Goal: Task Accomplishment & Management: Manage account settings

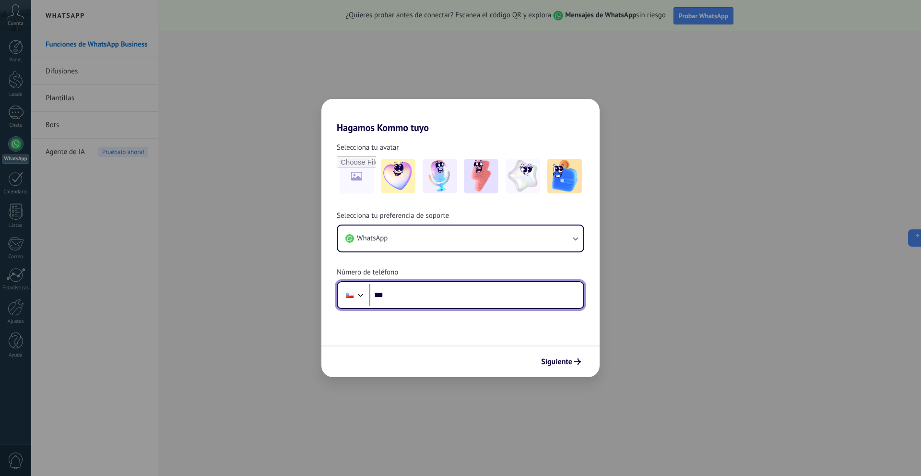
click at [424, 298] on input "***" at bounding box center [476, 295] width 214 height 22
click at [409, 293] on input "***" at bounding box center [476, 295] width 214 height 22
paste input "**********"
click at [402, 293] on input "**********" at bounding box center [476, 295] width 214 height 22
type input "**********"
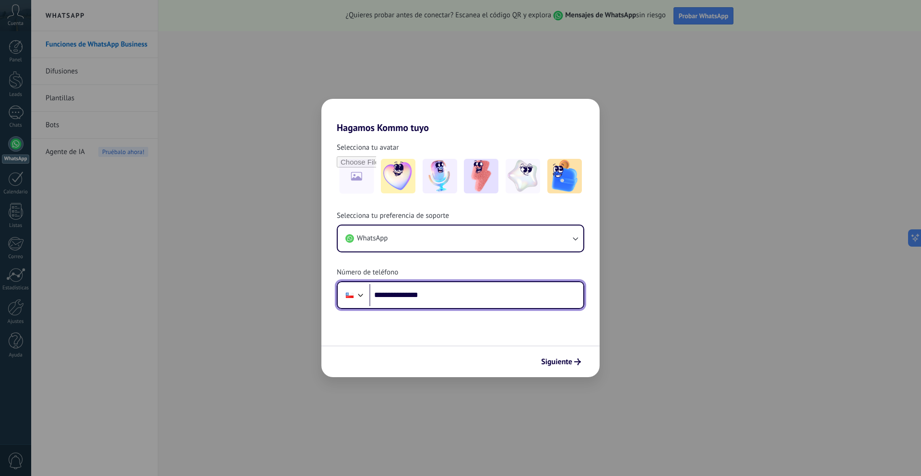
click at [389, 293] on input "**********" at bounding box center [476, 295] width 214 height 22
click at [402, 292] on input "**********" at bounding box center [476, 295] width 214 height 22
click at [438, 294] on input "**********" at bounding box center [476, 295] width 214 height 22
click at [556, 363] on span "Siguiente" at bounding box center [556, 361] width 31 height 7
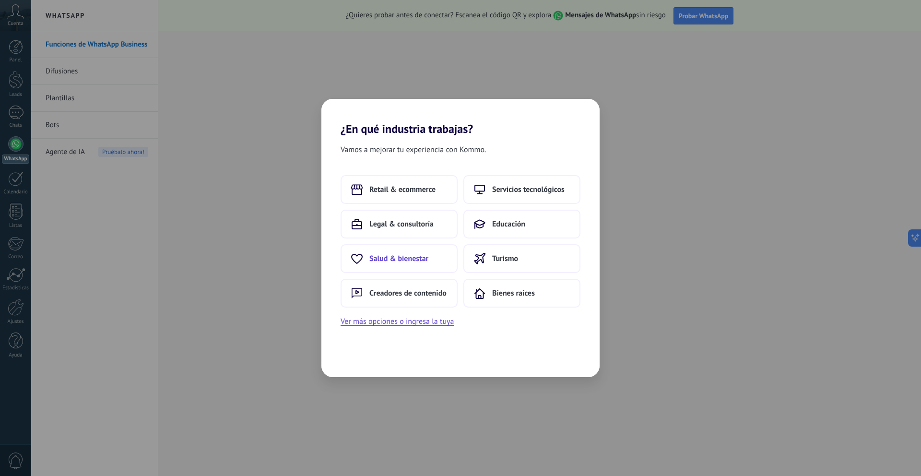
click at [386, 254] on span "Salud & bienestar" at bounding box center [398, 259] width 59 height 10
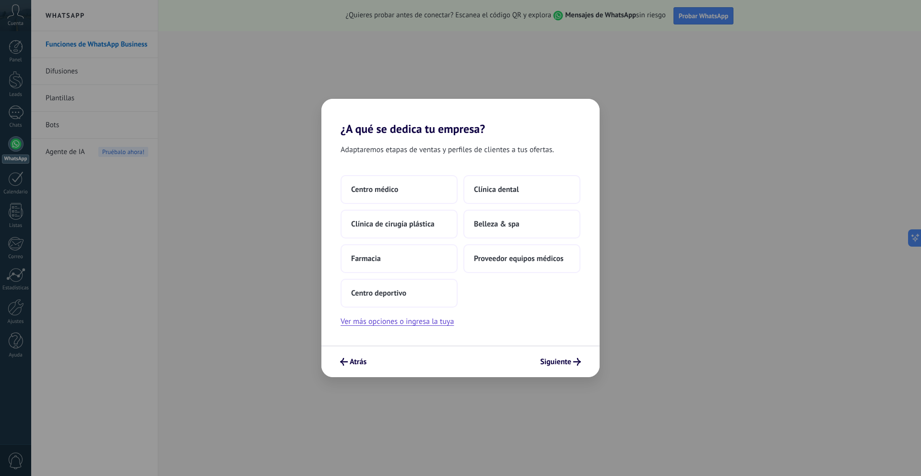
click at [344, 373] on div "¿A qué se dedica tu empresa? Adaptaremos etapas de ventas y perfiles de cliente…" at bounding box center [460, 238] width 278 height 278
click at [348, 364] on span "Atrás" at bounding box center [353, 362] width 26 height 8
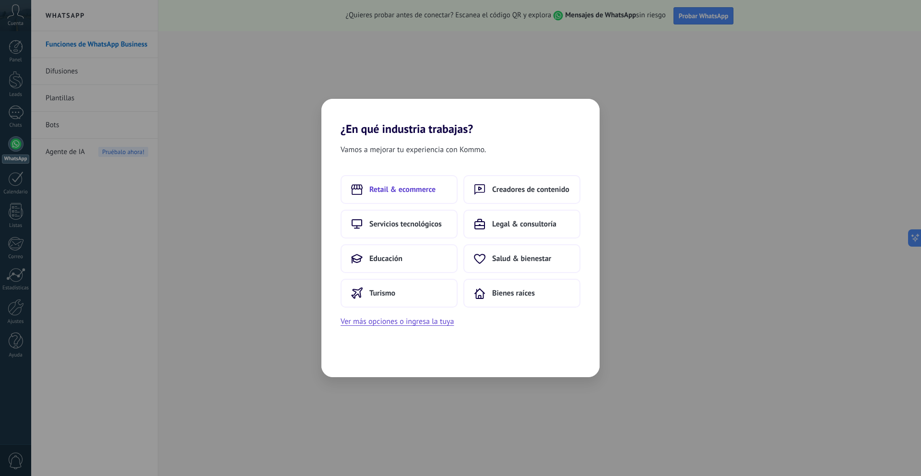
click at [377, 198] on button "Retail & ecommerce" at bounding box center [399, 189] width 117 height 29
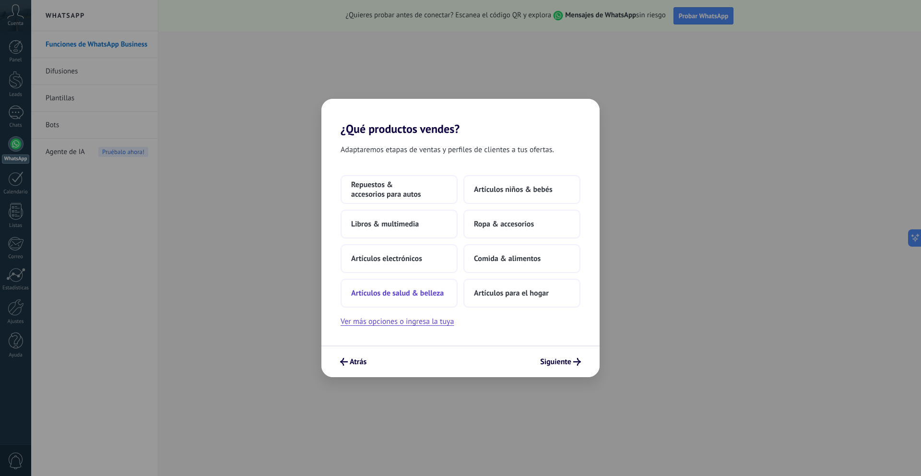
click at [430, 299] on button "Artículos de salud & belleza" at bounding box center [399, 293] width 117 height 29
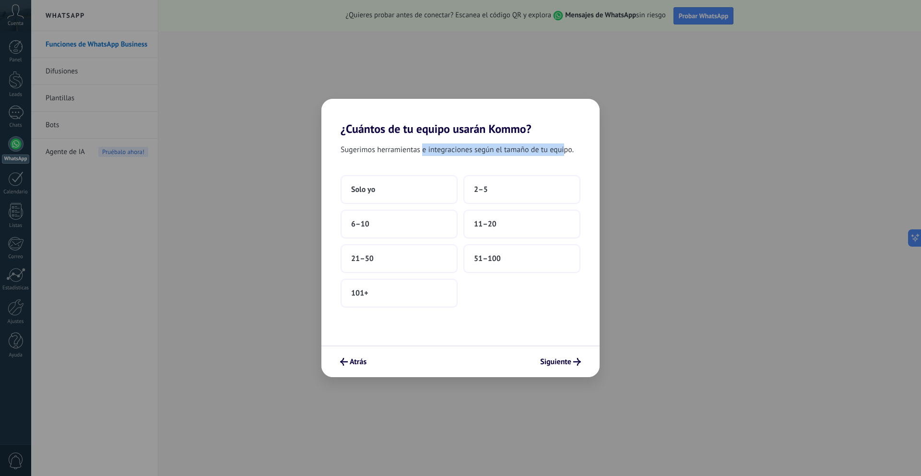
drag, startPoint x: 422, startPoint y: 151, endPoint x: 566, endPoint y: 146, distance: 143.5
click at [565, 147] on span "Sugerimos herramientas e integraciones según el tamaño de tu equipo." at bounding box center [457, 149] width 233 height 12
click at [387, 195] on button "Solo yo" at bounding box center [399, 189] width 117 height 29
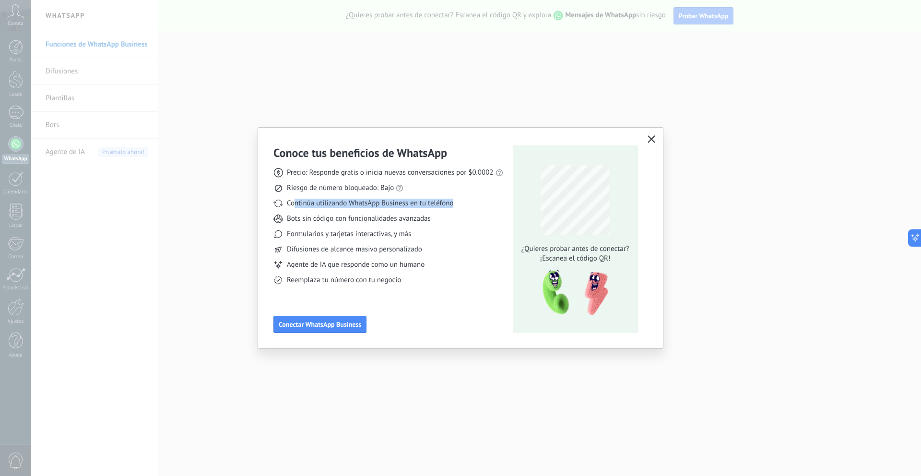
drag, startPoint x: 296, startPoint y: 201, endPoint x: 457, endPoint y: 204, distance: 160.7
click at [457, 204] on div "Continúa utilizando WhatsApp Business en tu teléfono" at bounding box center [388, 204] width 230 height 10
drag, startPoint x: 281, startPoint y: 220, endPoint x: 430, endPoint y: 225, distance: 148.8
click at [430, 225] on div "Precio: Responde gratis o inicia nuevas conversaciones por $0.0002 Riesgo de nú…" at bounding box center [388, 222] width 230 height 125
click at [339, 235] on span "Formularios y tarjetas interactivas, y más" at bounding box center [349, 234] width 124 height 10
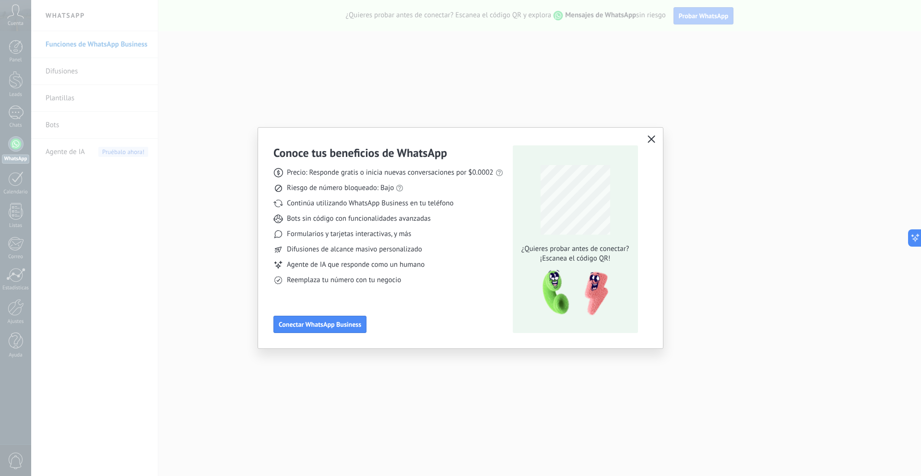
click at [339, 235] on span "Formularios y tarjetas interactivas, y más" at bounding box center [349, 234] width 124 height 10
click at [332, 254] on span "Difusiones de alcance masivo personalizado" at bounding box center [354, 250] width 135 height 10
click at [357, 322] on span "Conectar WhatsApp Business" at bounding box center [320, 324] width 83 height 7
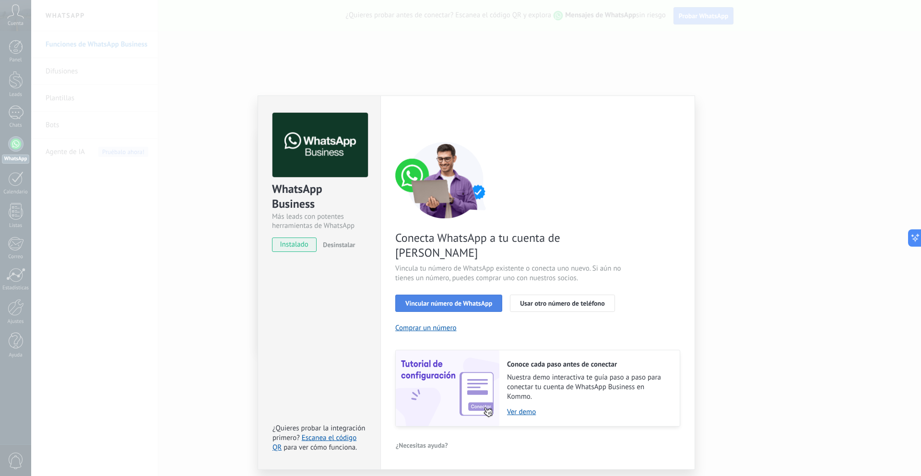
click at [460, 300] on span "Vincular número de WhatsApp" at bounding box center [448, 303] width 87 height 7
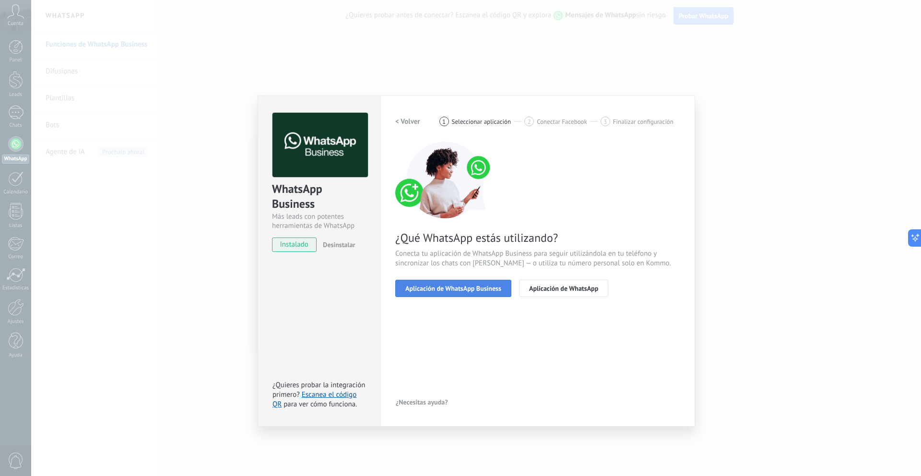
click at [438, 292] on button "Aplicación de WhatsApp Business" at bounding box center [453, 288] width 116 height 17
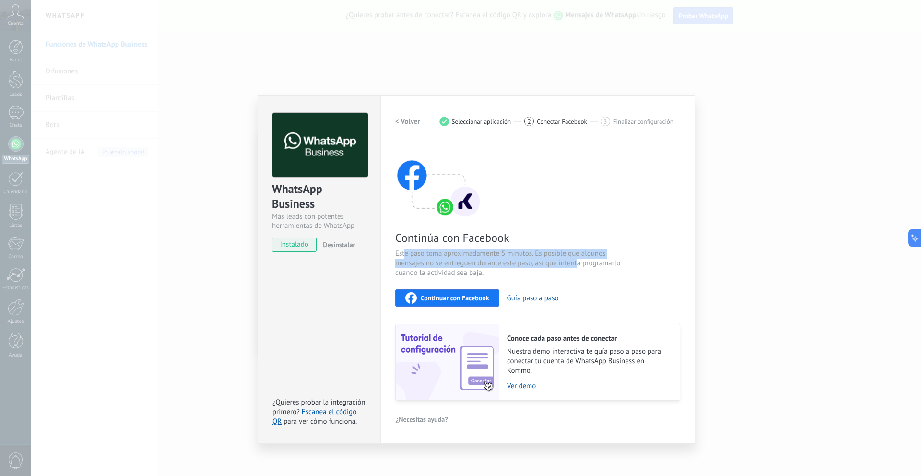
drag, startPoint x: 404, startPoint y: 256, endPoint x: 576, endPoint y: 262, distance: 171.9
click at [576, 262] on span "Este paso toma aproximadamente 5 minutos. Es posible que algunos mensajes no se…" at bounding box center [509, 263] width 228 height 29
click at [473, 300] on span "Continuar con Facebook" at bounding box center [455, 298] width 69 height 7
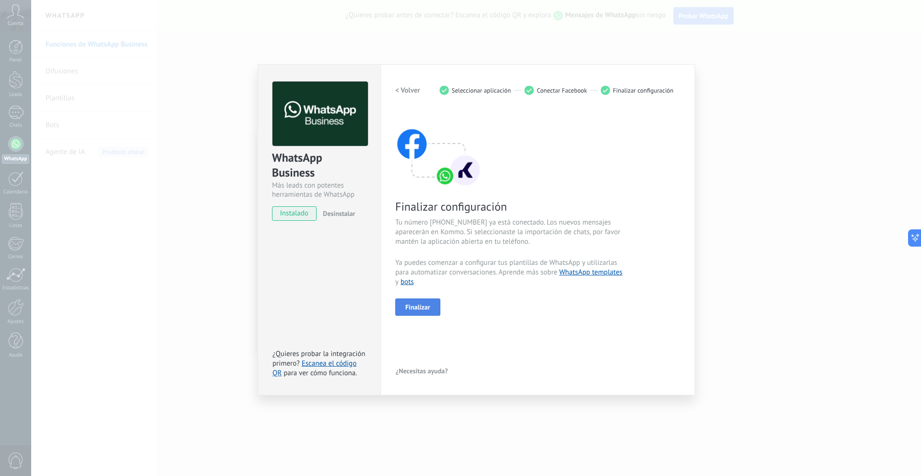
click at [426, 300] on button "Finalizar" at bounding box center [417, 306] width 45 height 17
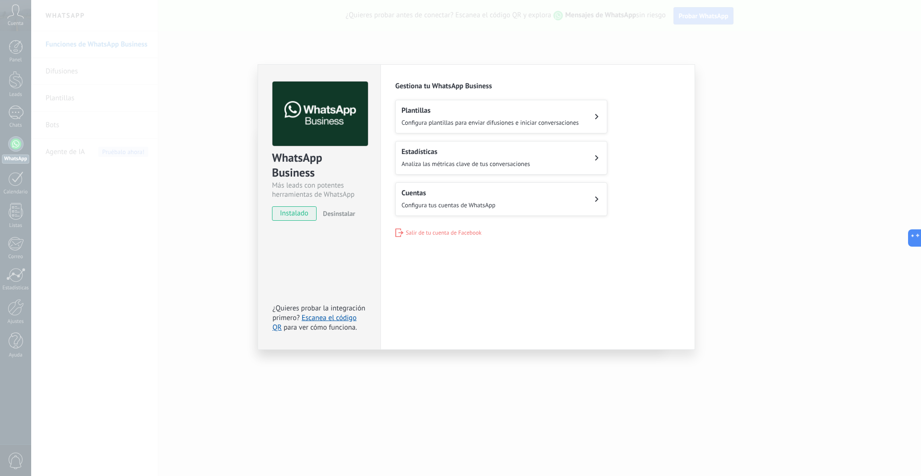
click at [521, 202] on button "Cuentas Configura tus cuentas de WhatsApp" at bounding box center [501, 199] width 212 height 34
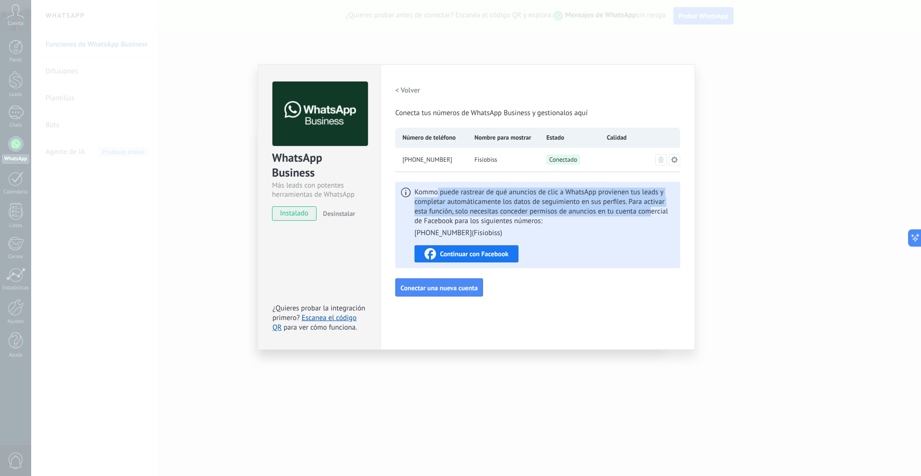
drag, startPoint x: 437, startPoint y: 194, endPoint x: 649, endPoint y: 207, distance: 212.9
click at [650, 207] on span "Kommo puede rastrear de qué anuncios de clic a WhatsApp provienen tus leads y c…" at bounding box center [544, 213] width 260 height 50
click at [461, 252] on span "Continuar con Facebook" at bounding box center [474, 253] width 69 height 7
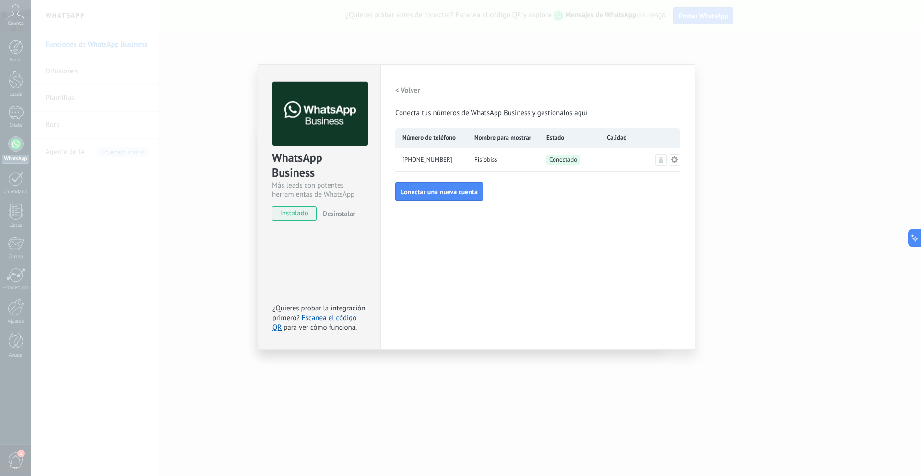
drag, startPoint x: 400, startPoint y: 91, endPoint x: 610, endPoint y: 241, distance: 257.6
click at [610, 241] on div "Configuraciones Autorizaciones This tab logs the users who have granted integra…" at bounding box center [537, 206] width 315 height 285
drag, startPoint x: 402, startPoint y: 90, endPoint x: 418, endPoint y: 239, distance: 150.1
click at [418, 239] on div "Configuraciones Autorizaciones This tab logs the users who have granted integra…" at bounding box center [537, 206] width 315 height 285
click at [406, 91] on h2 "< Volver" at bounding box center [407, 90] width 25 height 9
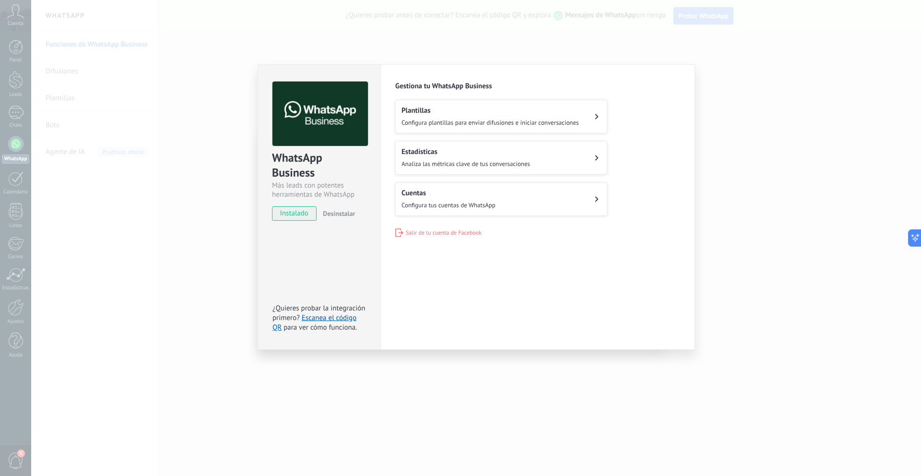
click at [201, 188] on div "WhatsApp Business Más leads con potentes herramientas de WhatsApp instalado Des…" at bounding box center [476, 238] width 890 height 476
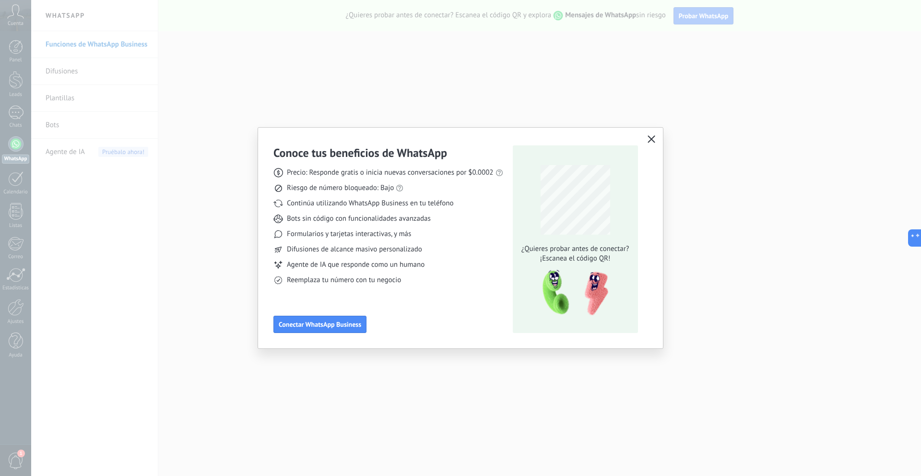
click at [648, 142] on icon "button" at bounding box center [652, 139] width 8 height 8
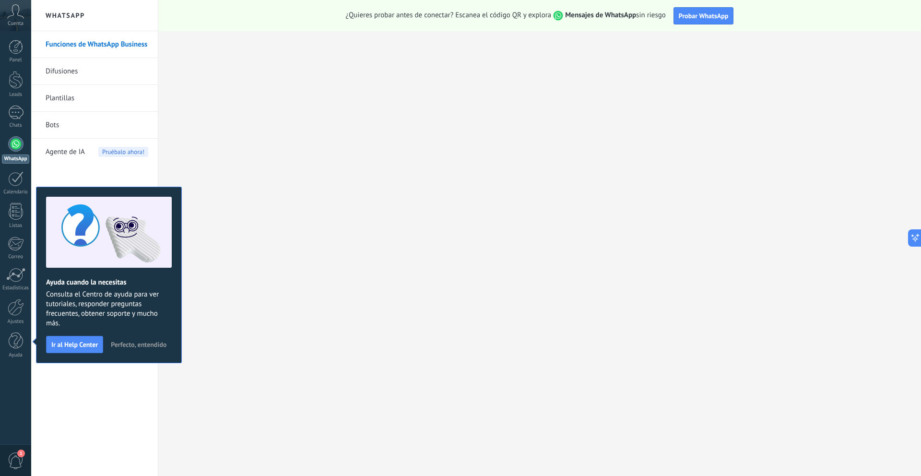
click at [126, 344] on span "Perfecto, entendido" at bounding box center [139, 344] width 56 height 7
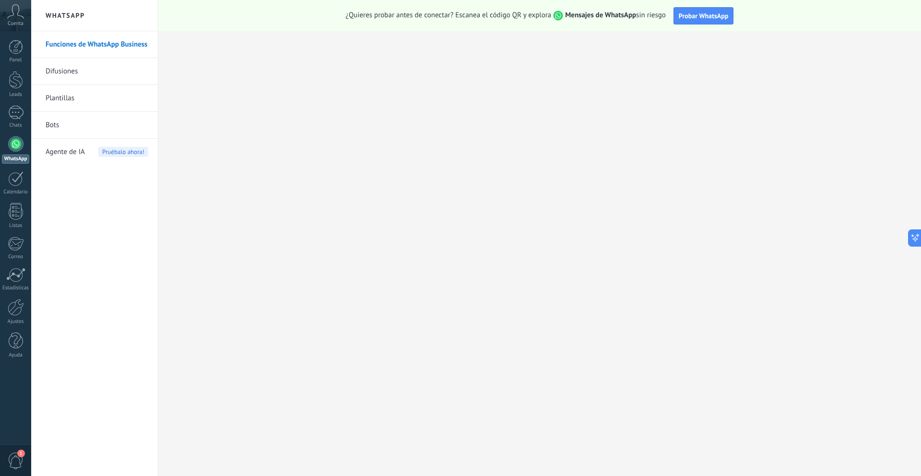
click at [4, 151] on link "WhatsApp" at bounding box center [15, 149] width 31 height 27
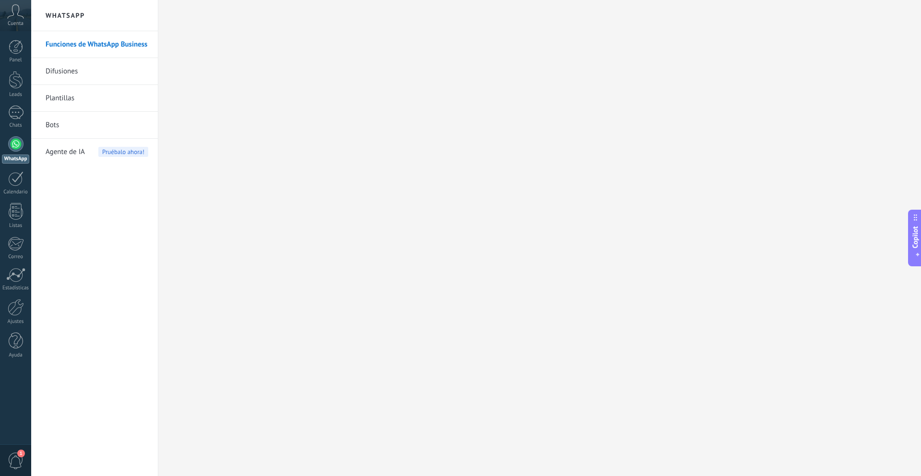
click at [67, 69] on link "Difusiones" at bounding box center [97, 71] width 103 height 27
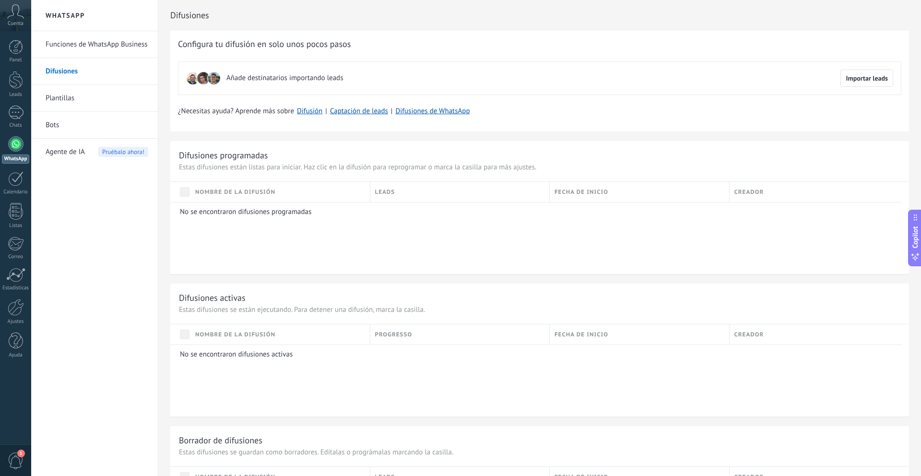
click at [66, 97] on link "Plantillas" at bounding box center [97, 98] width 103 height 27
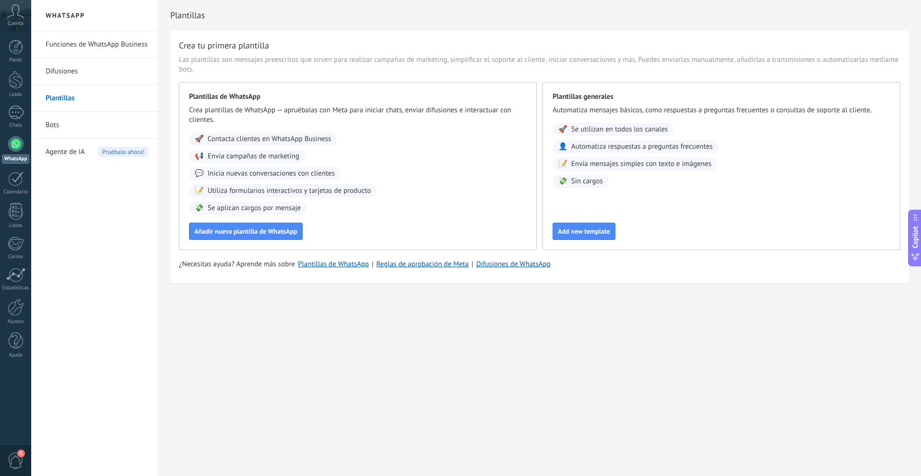
click at [65, 120] on link "Bots" at bounding box center [97, 125] width 103 height 27
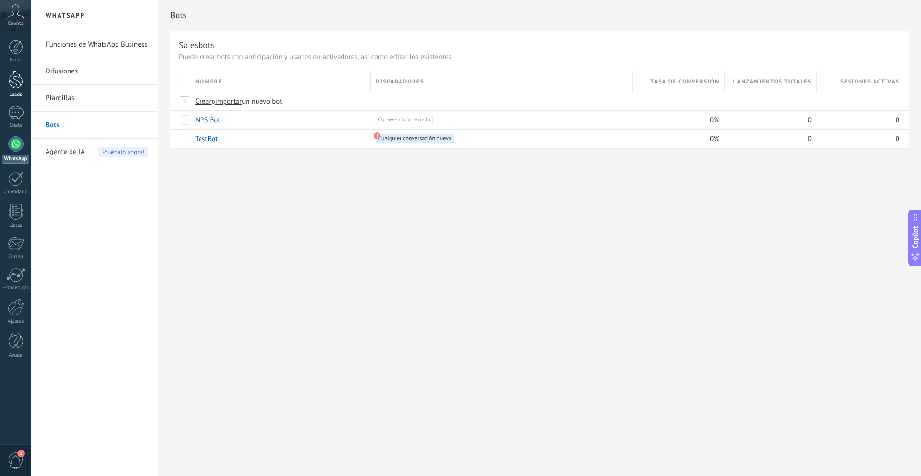
click at [16, 80] on div at bounding box center [16, 80] width 14 height 18
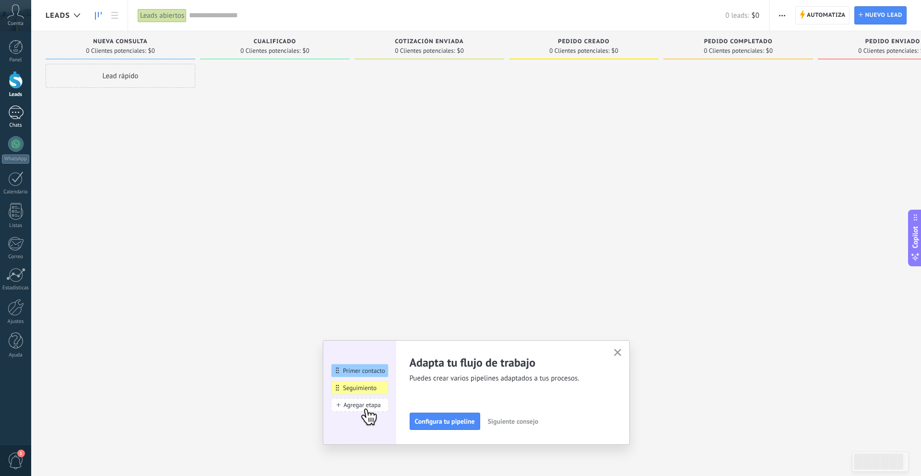
click at [16, 118] on div at bounding box center [15, 113] width 15 height 14
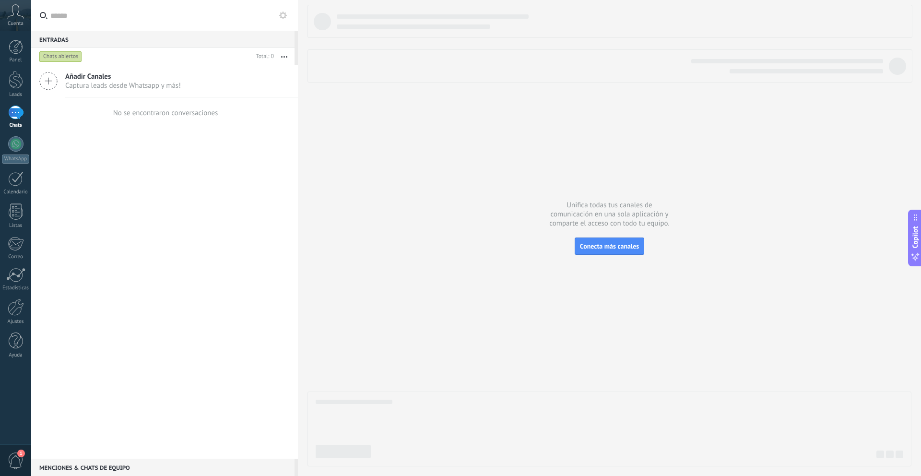
click at [21, 13] on icon at bounding box center [15, 11] width 17 height 14
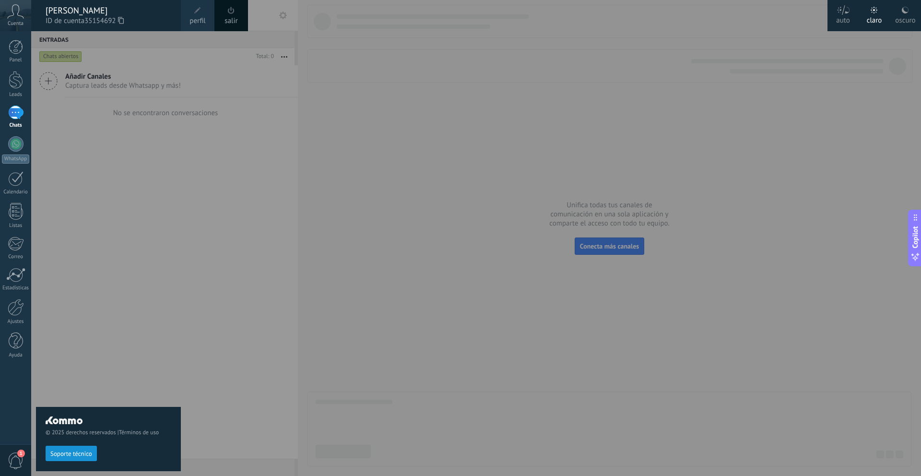
click at [17, 14] on use at bounding box center [16, 11] width 16 height 14
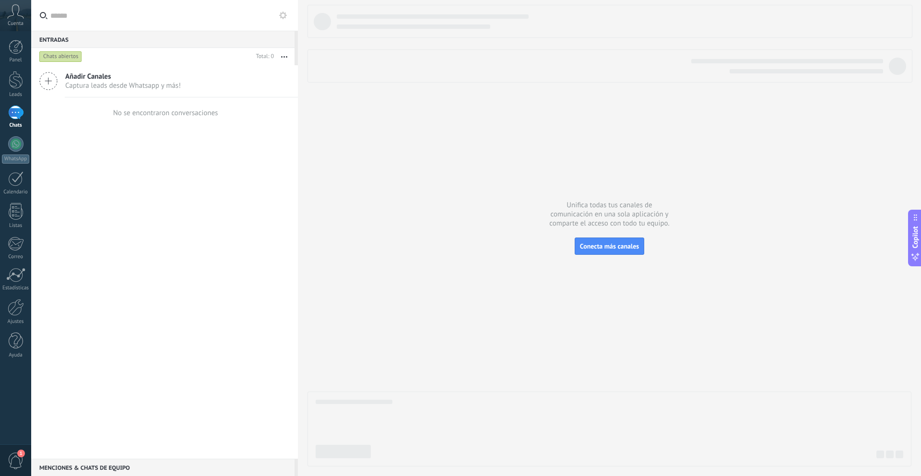
click at [12, 116] on div at bounding box center [15, 113] width 15 height 14
click at [17, 83] on div at bounding box center [16, 80] width 14 height 18
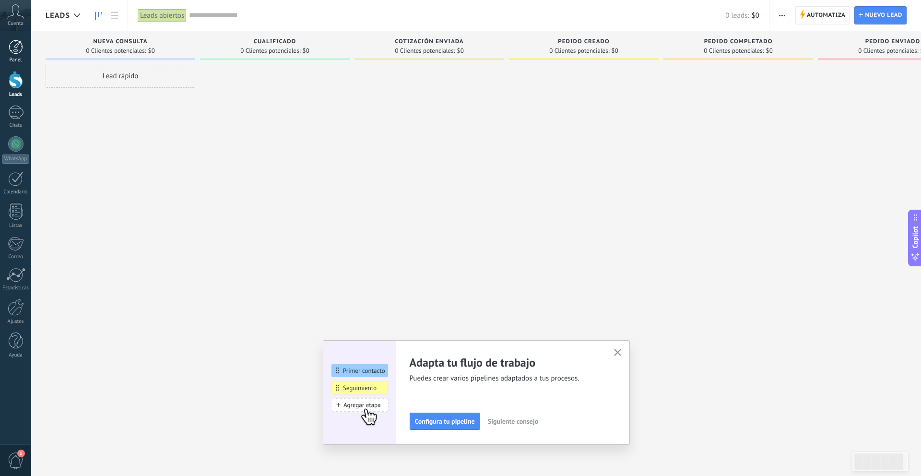
click at [15, 53] on div at bounding box center [16, 47] width 14 height 14
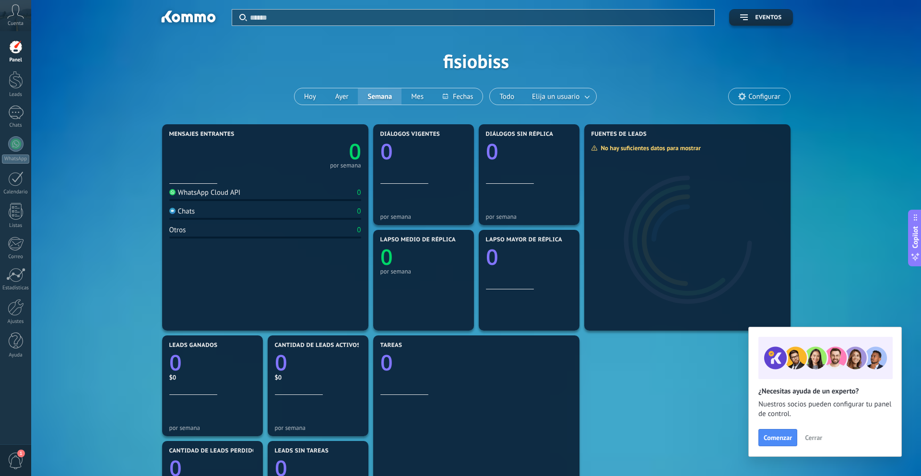
click at [12, 15] on use at bounding box center [16, 11] width 16 height 14
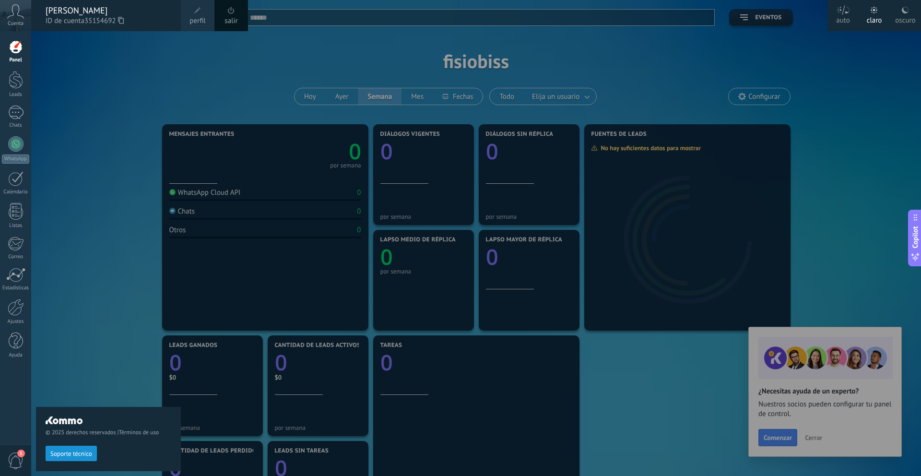
click at [81, 72] on div "© 2025 derechos reservados | Términos de uso Soporte técnico" at bounding box center [108, 253] width 145 height 445
click at [54, 85] on div "© 2025 derechos reservados | Términos de uso Soporte técnico" at bounding box center [108, 253] width 145 height 445
click at [15, 82] on div at bounding box center [16, 80] width 14 height 18
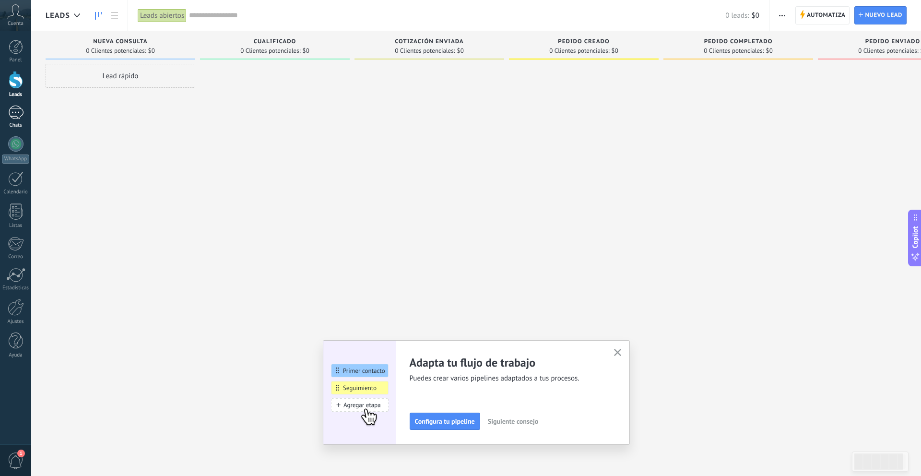
click at [20, 112] on div at bounding box center [15, 113] width 15 height 14
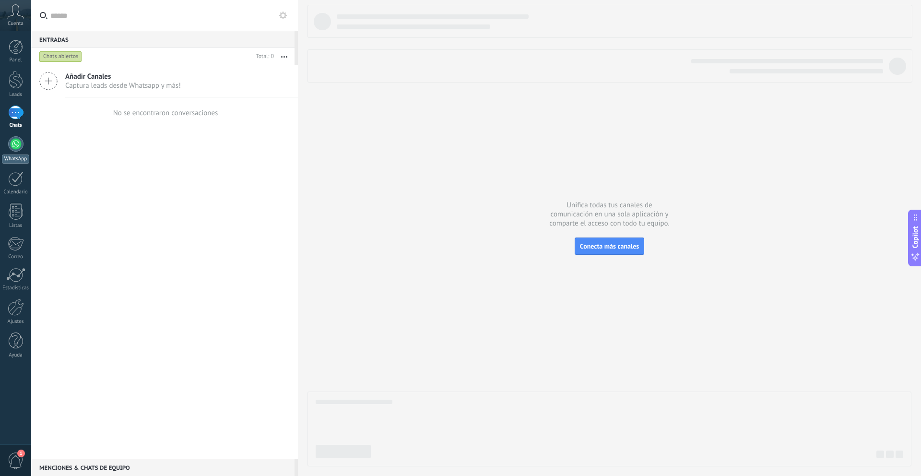
click at [13, 149] on div at bounding box center [15, 143] width 15 height 15
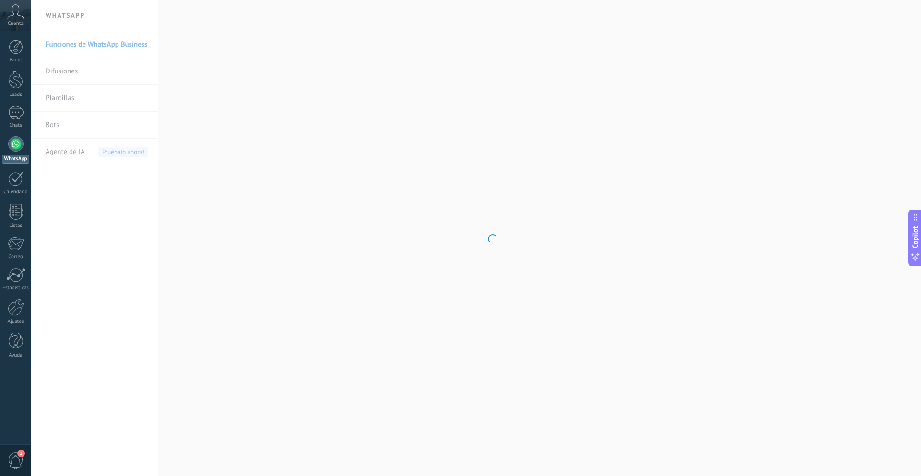
click at [106, 76] on body ".abccls-1,.abccls-2{fill-rule:evenodd}.abccls-2{fill:#fff} .abfcls-1{fill:none}…" at bounding box center [460, 238] width 921 height 476
click at [68, 10] on h2 "WhatsApp" at bounding box center [94, 15] width 103 height 31
click at [56, 129] on link "Bots" at bounding box center [97, 125] width 103 height 27
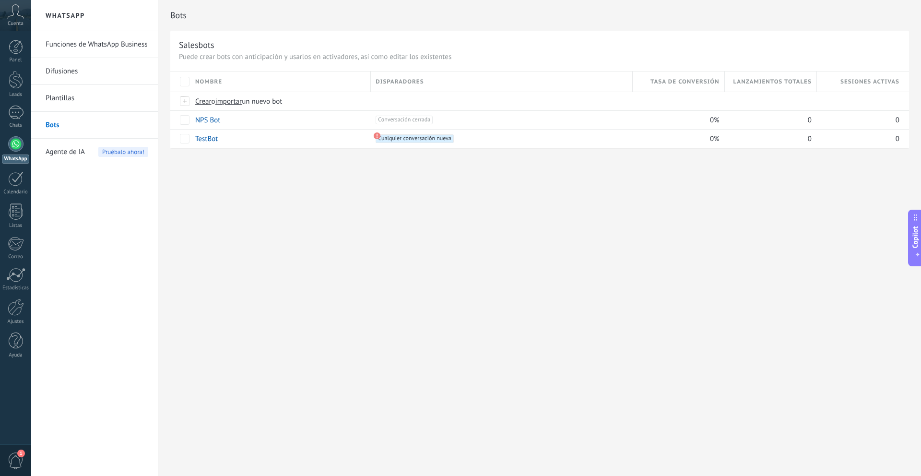
click at [14, 141] on div at bounding box center [15, 143] width 15 height 15
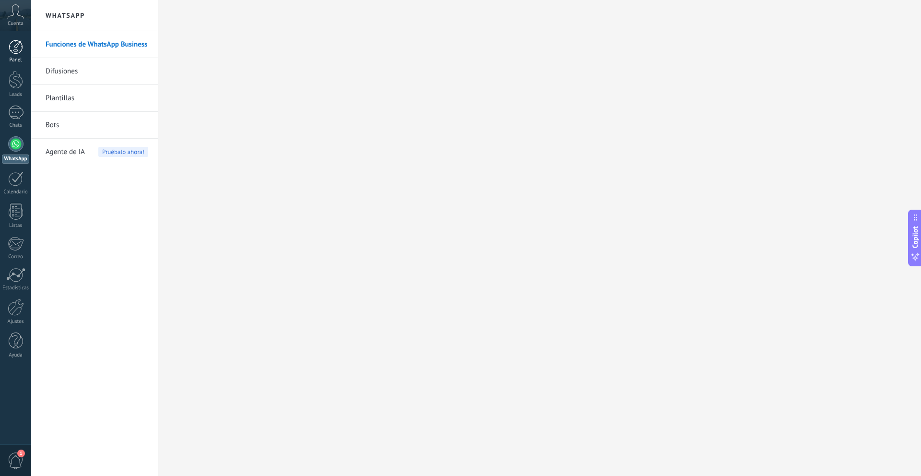
click at [13, 46] on div at bounding box center [16, 47] width 14 height 14
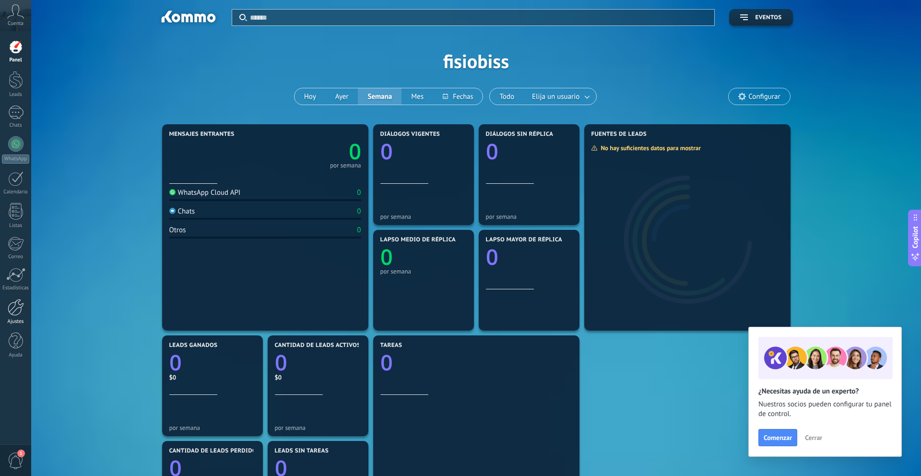
click at [12, 304] on div at bounding box center [16, 307] width 16 height 17
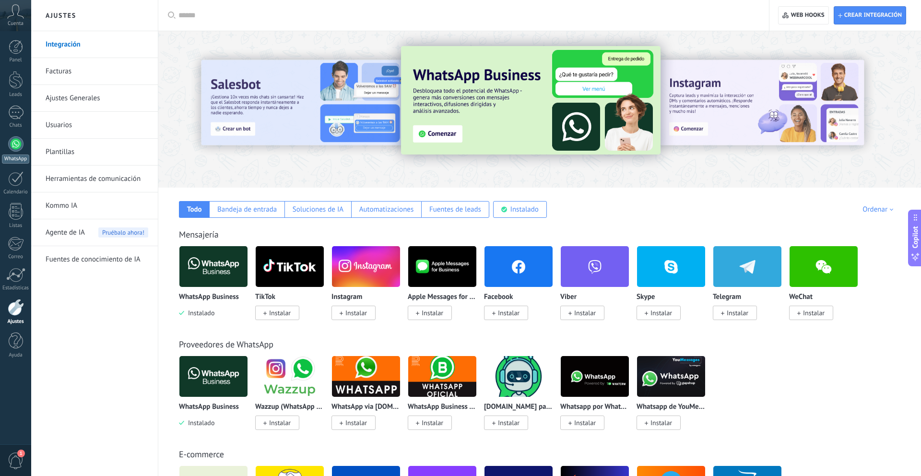
click at [17, 142] on div at bounding box center [15, 143] width 15 height 15
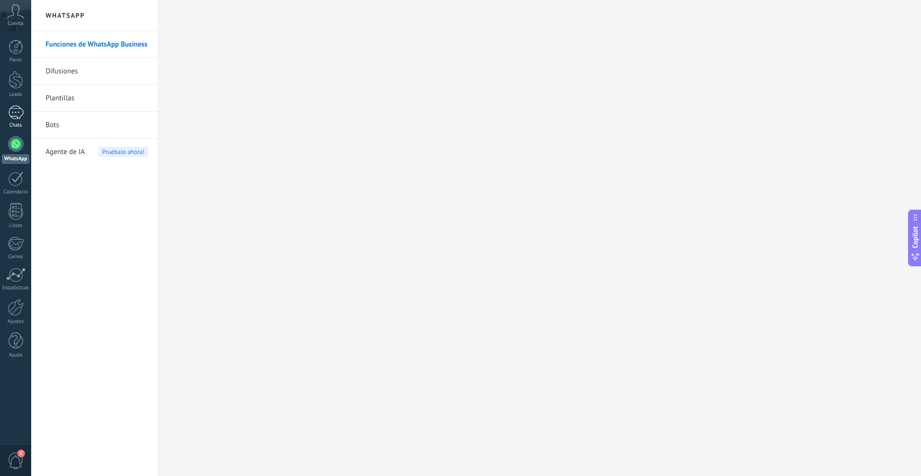
click at [15, 123] on div "Chats" at bounding box center [16, 125] width 28 height 6
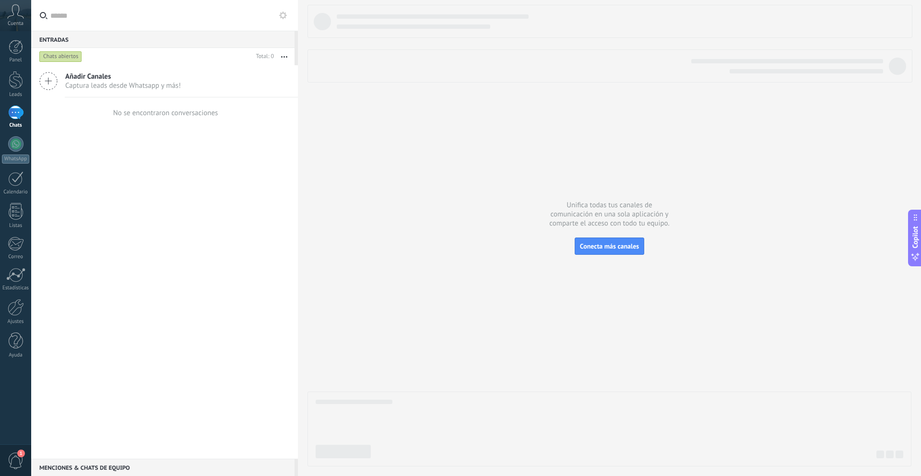
click at [98, 82] on span "Captura leads desde Whatsapp y más!" at bounding box center [123, 85] width 116 height 9
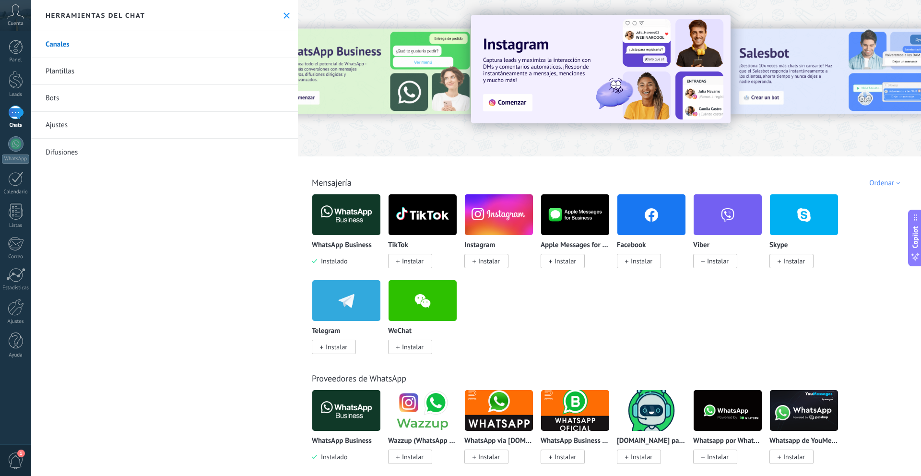
click at [285, 12] on use at bounding box center [287, 15] width 6 height 6
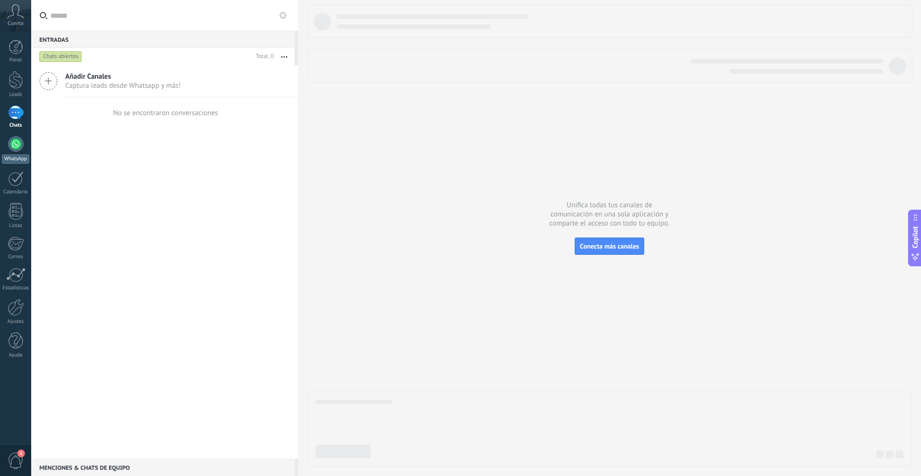
click at [24, 154] on div "WhatsApp" at bounding box center [15, 158] width 27 height 9
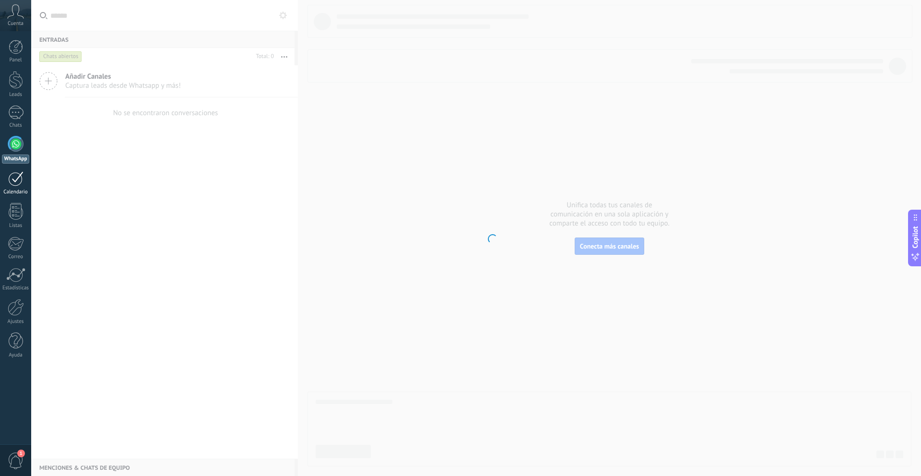
click at [10, 184] on div at bounding box center [15, 178] width 15 height 15
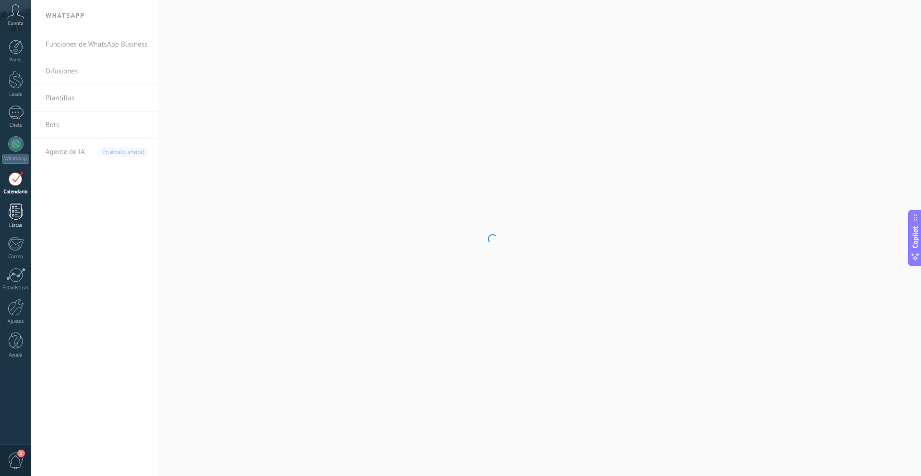
click at [14, 205] on div at bounding box center [16, 211] width 14 height 17
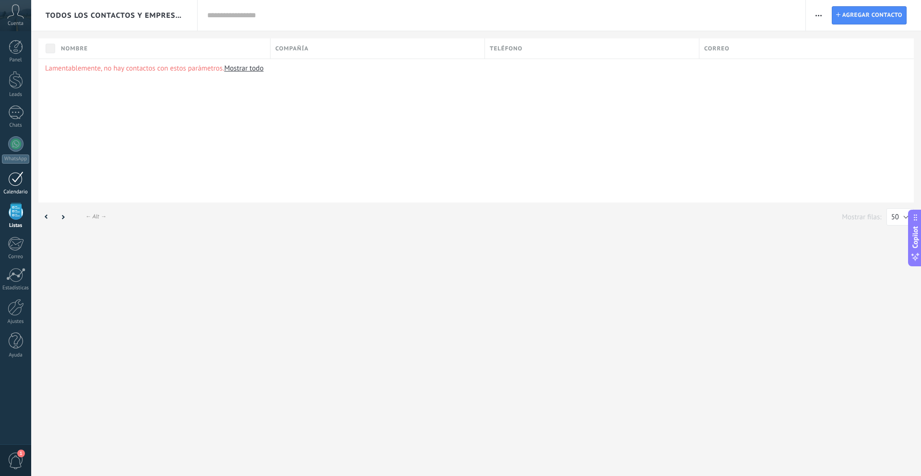
click at [17, 175] on div at bounding box center [15, 178] width 15 height 15
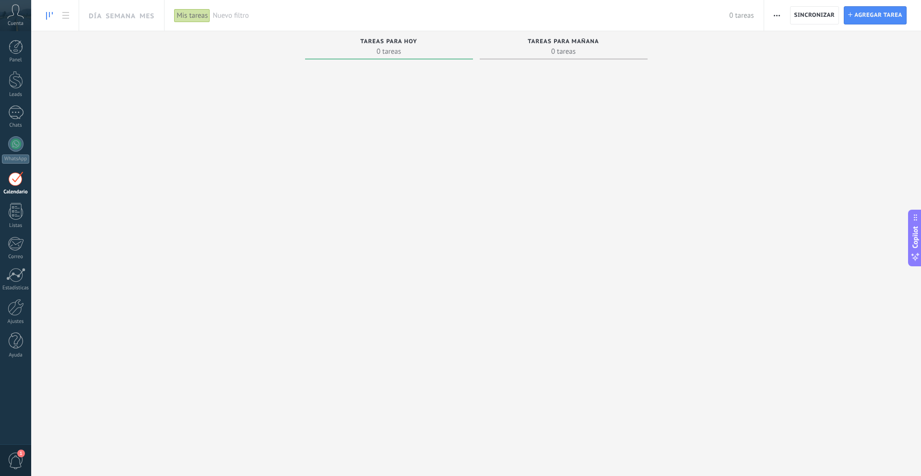
click at [14, 12] on icon at bounding box center [15, 11] width 17 height 14
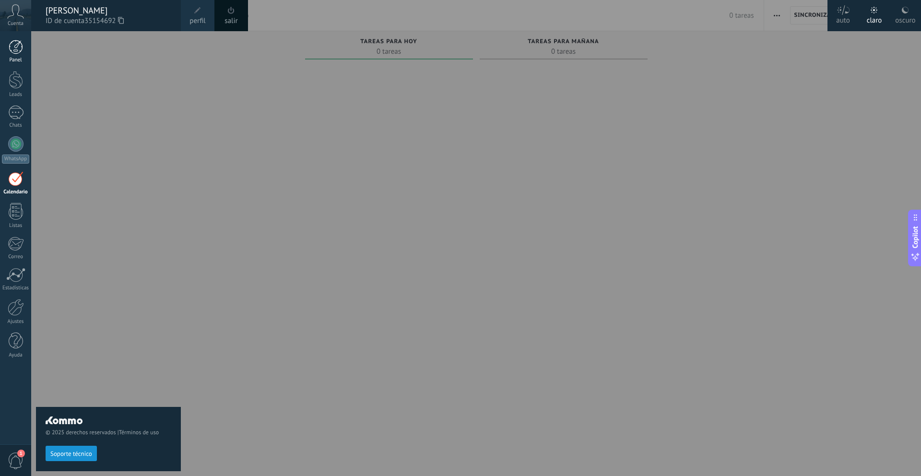
click at [22, 51] on div at bounding box center [16, 47] width 14 height 14
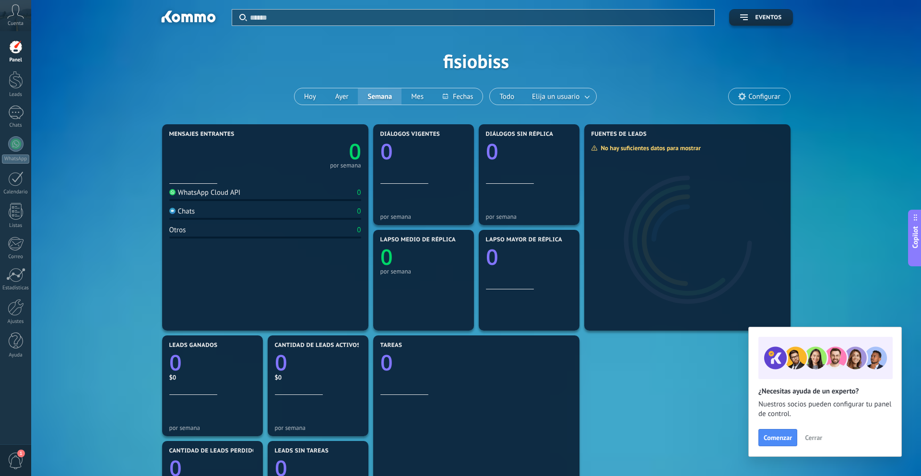
click at [820, 436] on span "Cerrar" at bounding box center [813, 437] width 17 height 7
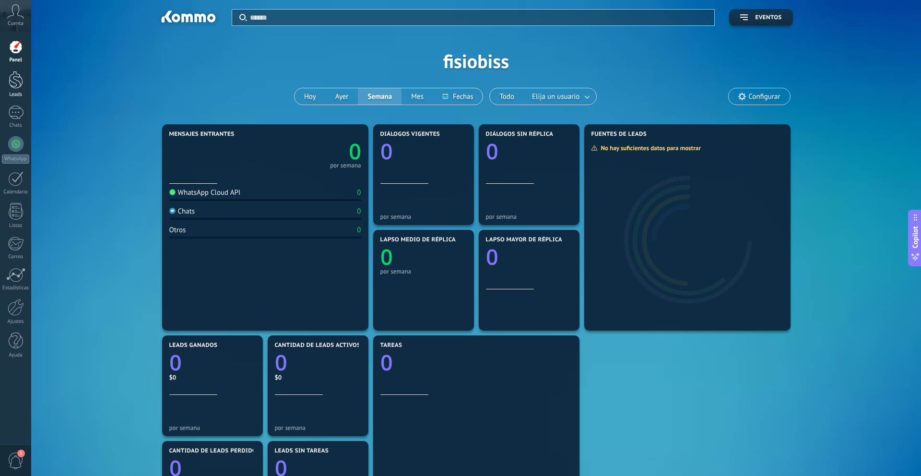
click at [17, 90] on link "Leads" at bounding box center [15, 84] width 31 height 27
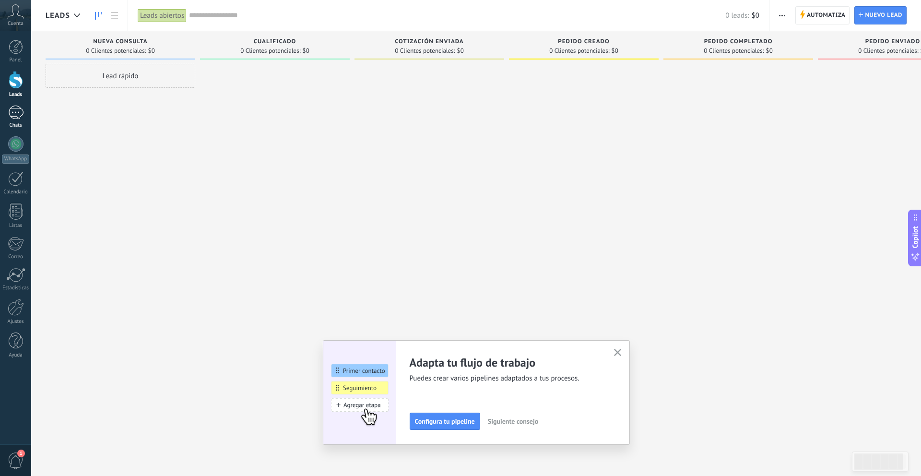
click at [17, 113] on div at bounding box center [15, 113] width 15 height 14
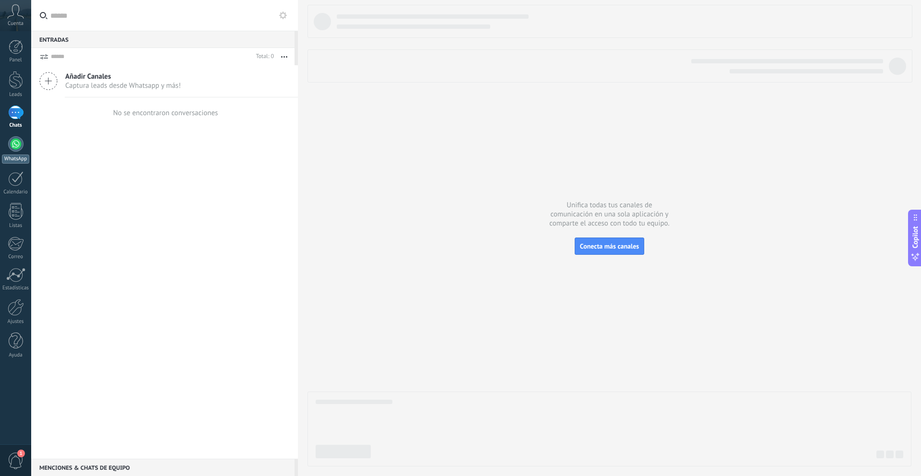
click at [17, 140] on div at bounding box center [15, 143] width 15 height 15
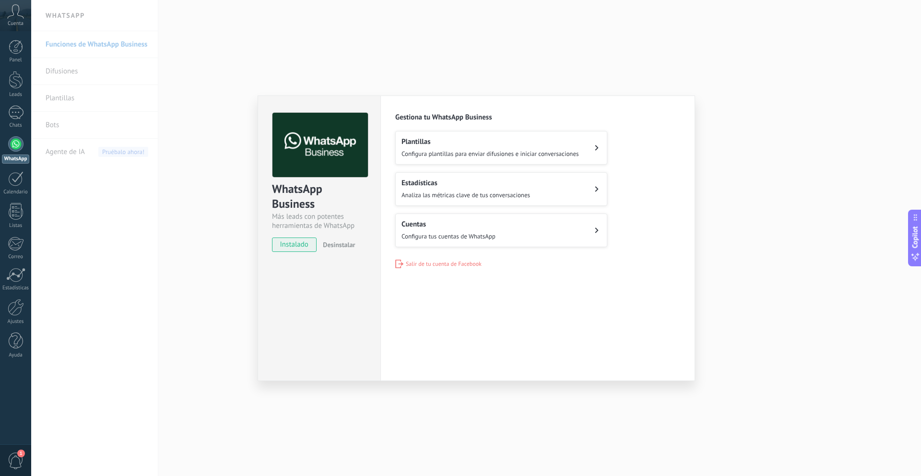
click at [479, 227] on h2 "Cuentas" at bounding box center [449, 224] width 94 height 9
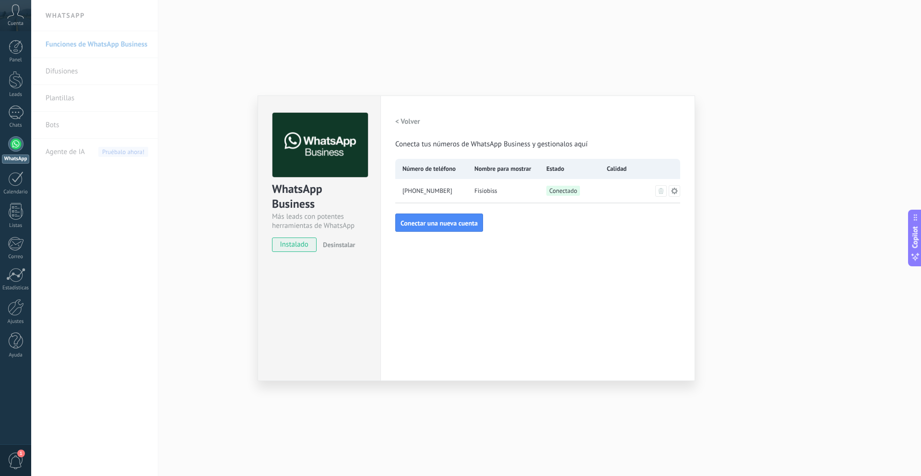
click at [441, 189] on span "[PHONE_NUMBER]" at bounding box center [427, 191] width 50 height 10
drag, startPoint x: 397, startPoint y: 142, endPoint x: 605, endPoint y: 148, distance: 208.3
click at [605, 148] on div "< Volver Conecta tus números de WhatsApp Business y gestionalos aquí" at bounding box center [537, 131] width 285 height 36
click at [618, 171] on span "Calidad" at bounding box center [617, 169] width 20 height 10
click at [671, 189] on icon at bounding box center [675, 191] width 8 height 8
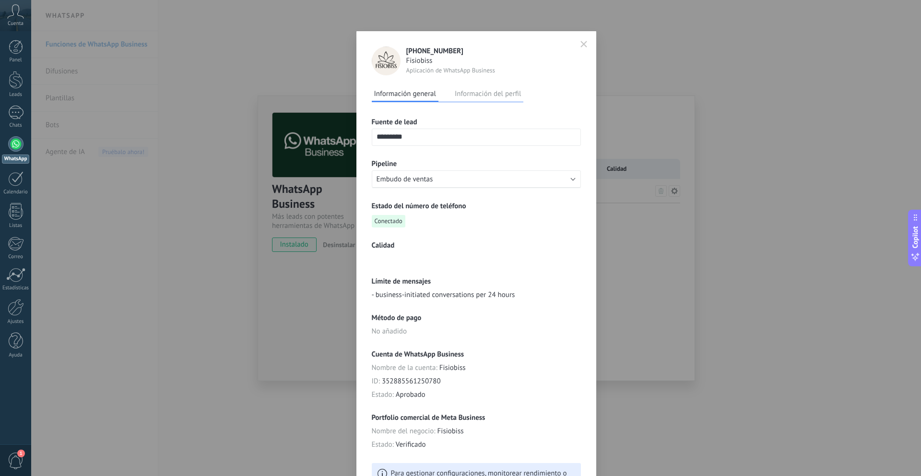
click at [485, 97] on button "Información del perfil" at bounding box center [487, 93] width 71 height 14
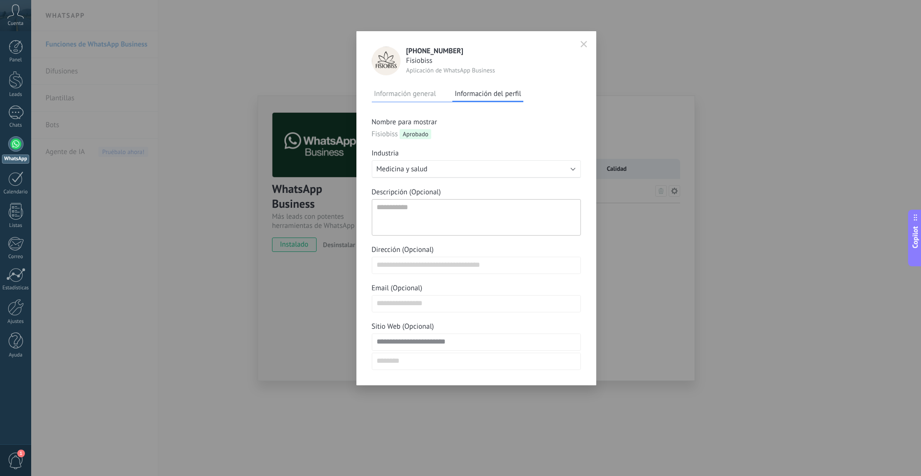
click at [404, 95] on button "Información general" at bounding box center [405, 93] width 67 height 14
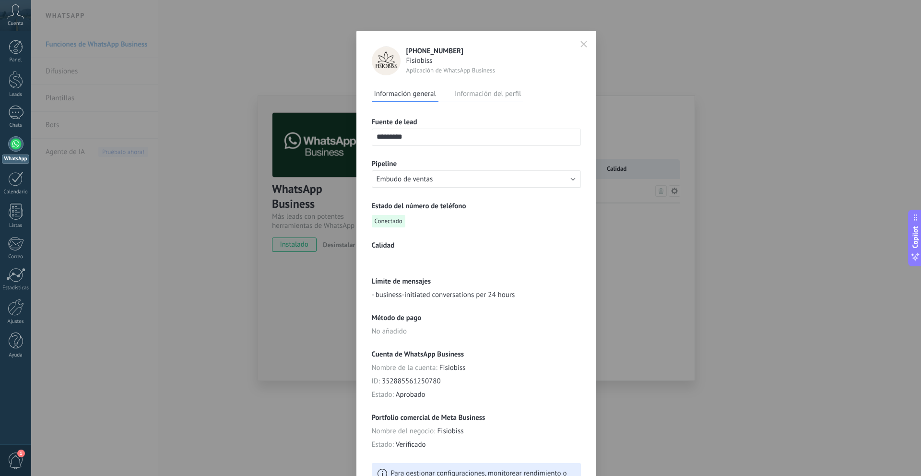
click at [584, 46] on icon "button" at bounding box center [583, 44] width 7 height 7
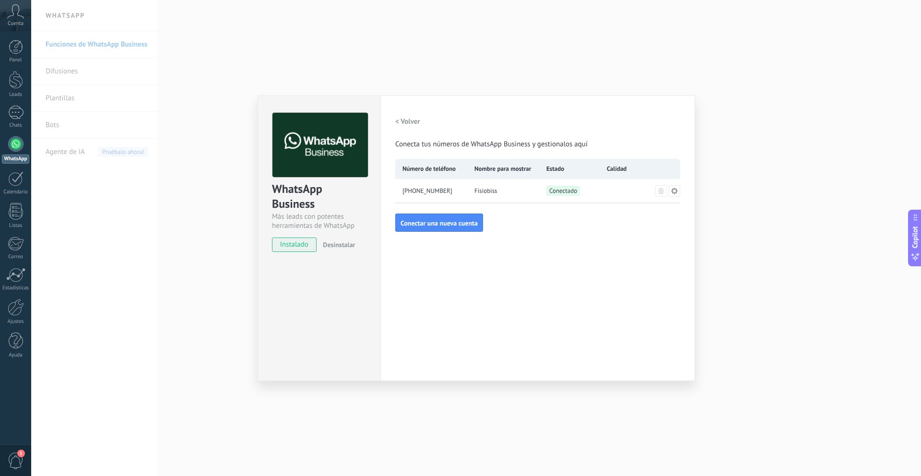
click at [754, 255] on div "WhatsApp Business Más leads con potentes herramientas de WhatsApp instalado Des…" at bounding box center [476, 238] width 890 height 476
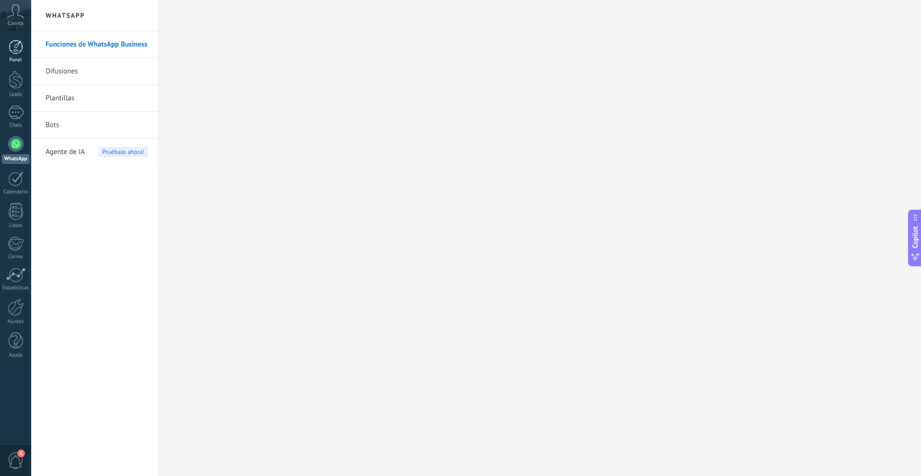
click at [20, 43] on div at bounding box center [16, 47] width 14 height 14
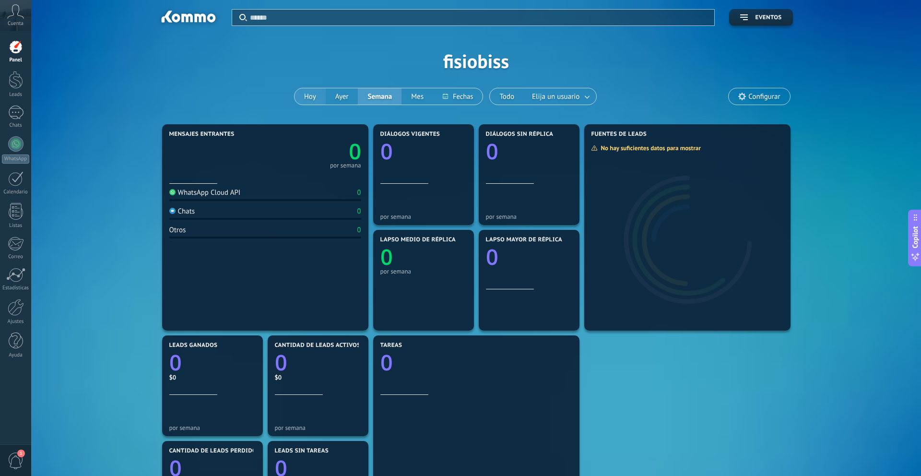
click at [307, 97] on button "Hoy" at bounding box center [310, 96] width 31 height 16
click at [23, 115] on div at bounding box center [15, 113] width 15 height 14
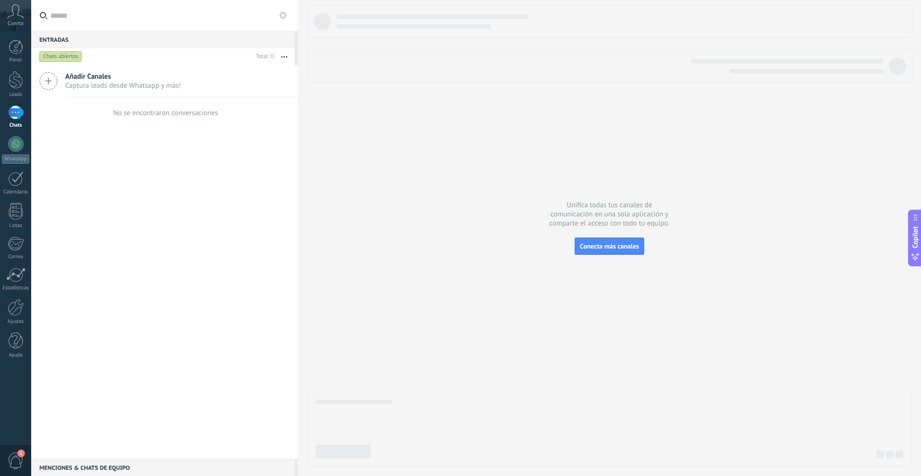
click at [231, 92] on div "Añadir Canales Captura leads desde Whatsapp y más!" at bounding box center [164, 81] width 267 height 32
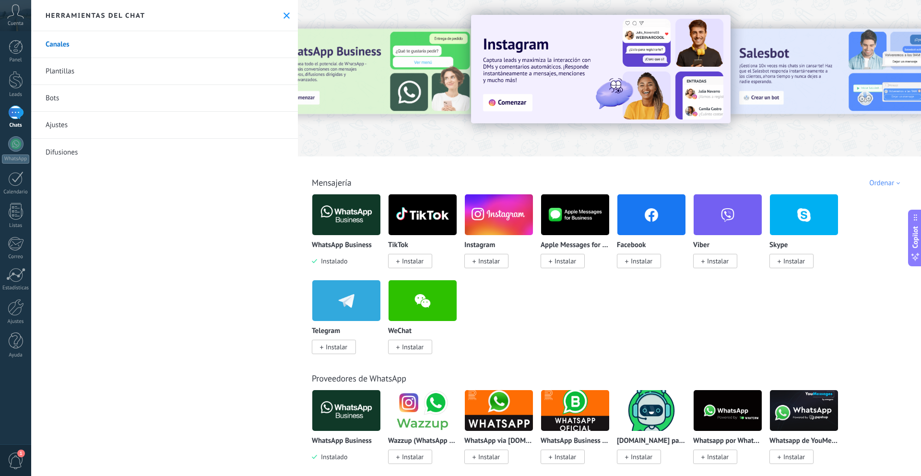
click at [77, 128] on link "Ajustes" at bounding box center [164, 125] width 267 height 27
